Goal: Task Accomplishment & Management: Manage account settings

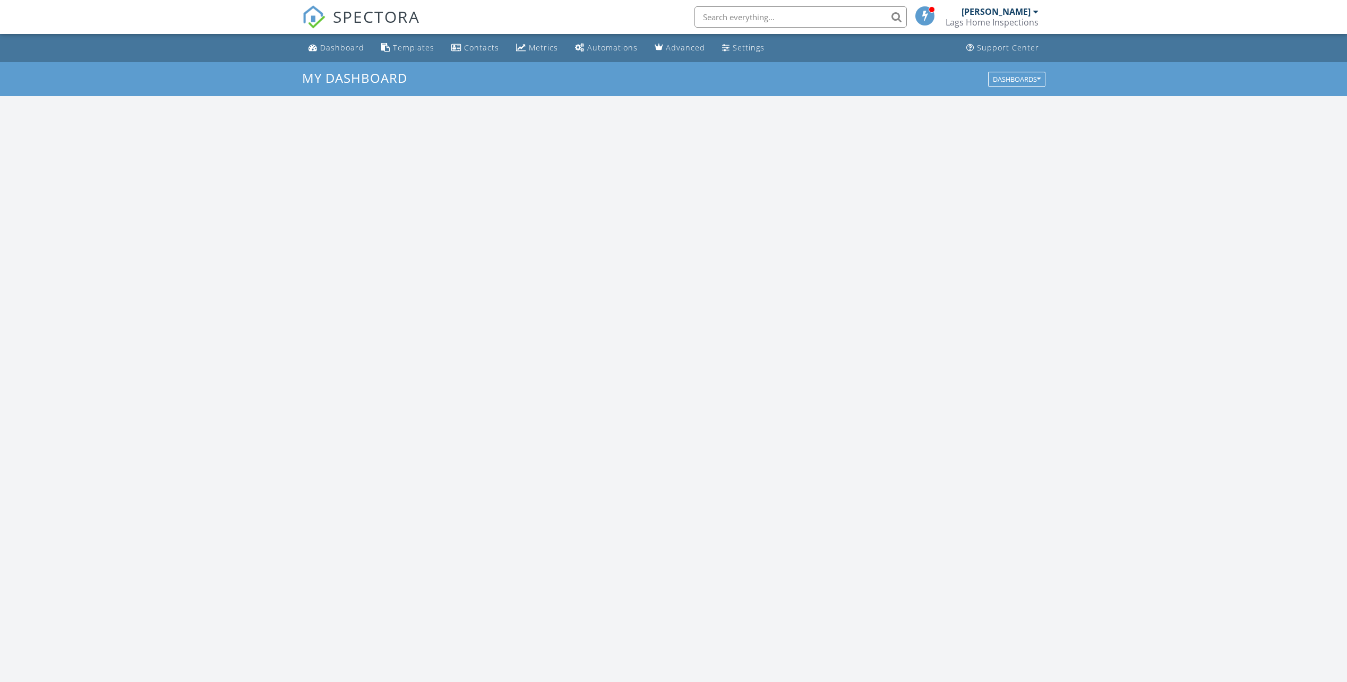
scroll to position [983, 1363]
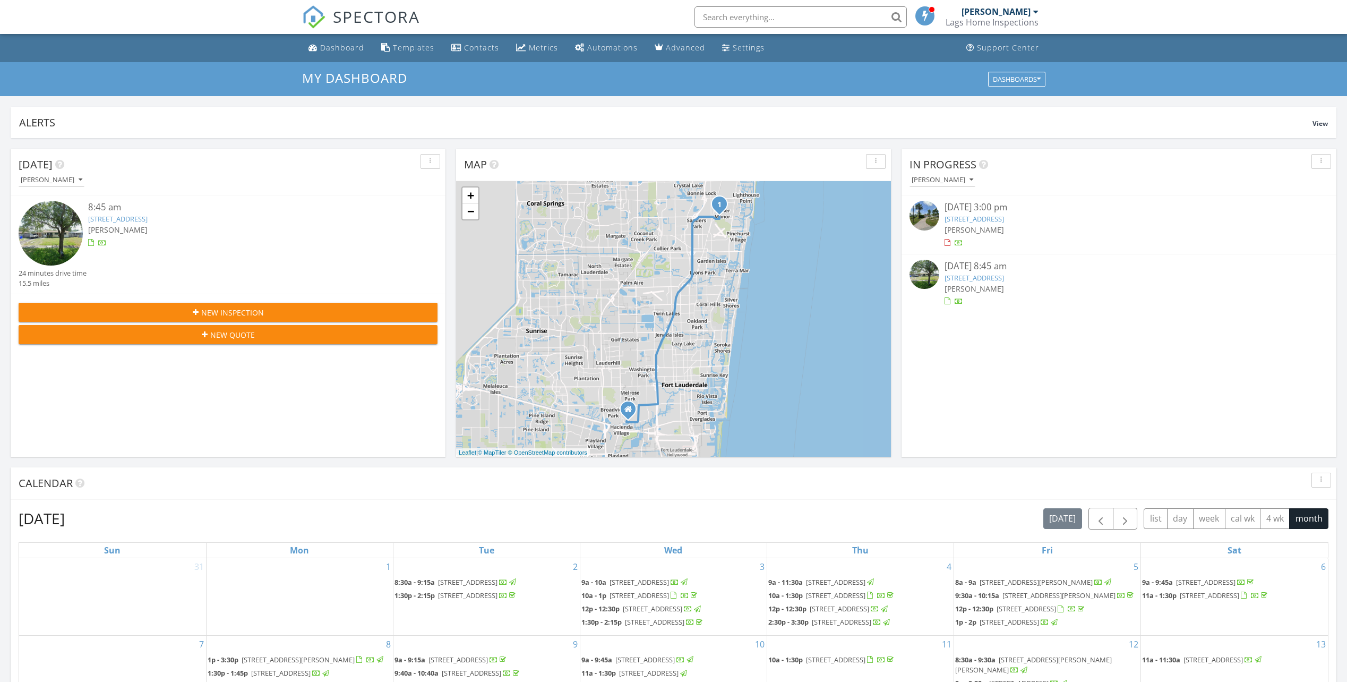
click at [979, 217] on link "1941 NW 33rd Ct, Oakland Park, FL 33309" at bounding box center [973, 219] width 59 height 10
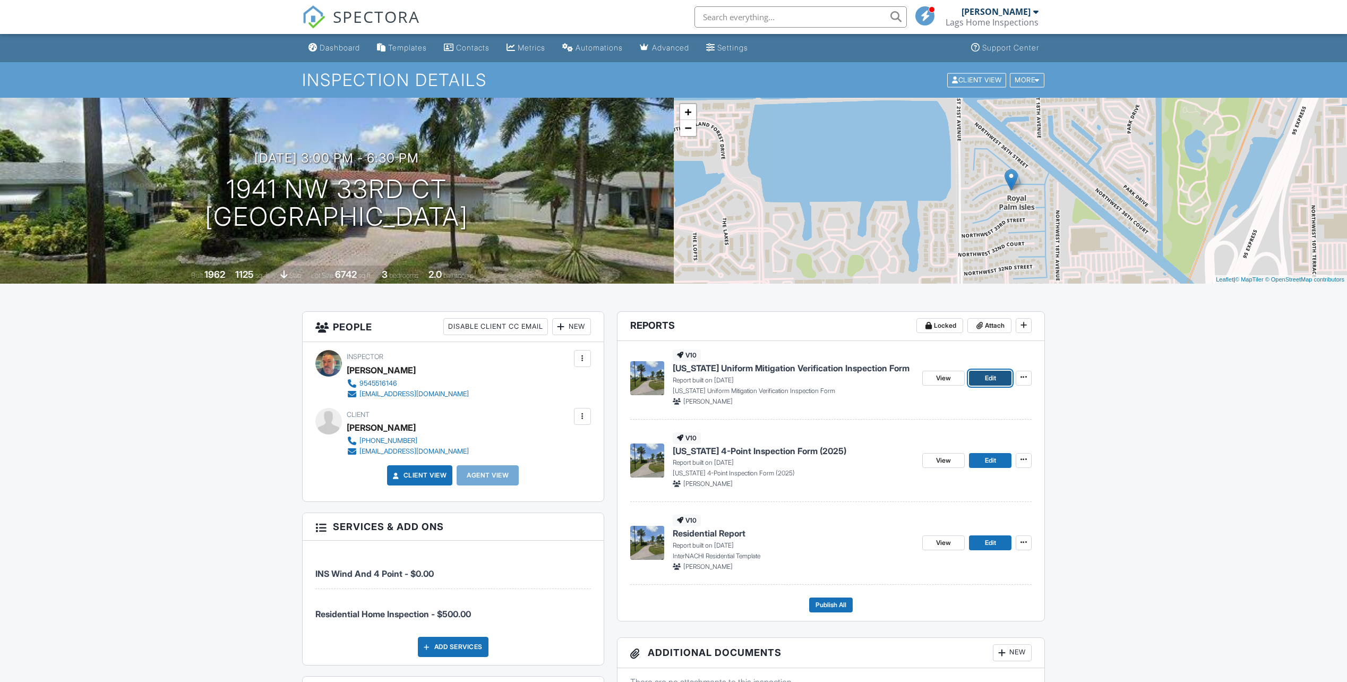
click at [990, 377] on span "Edit" at bounding box center [990, 378] width 11 height 11
click at [950, 377] on span "View" at bounding box center [943, 378] width 15 height 11
click at [986, 376] on span "Edit" at bounding box center [990, 378] width 11 height 11
click at [943, 377] on span "View" at bounding box center [943, 378] width 15 height 11
click at [990, 460] on span "Edit" at bounding box center [990, 460] width 11 height 11
